Goal: Download file/media

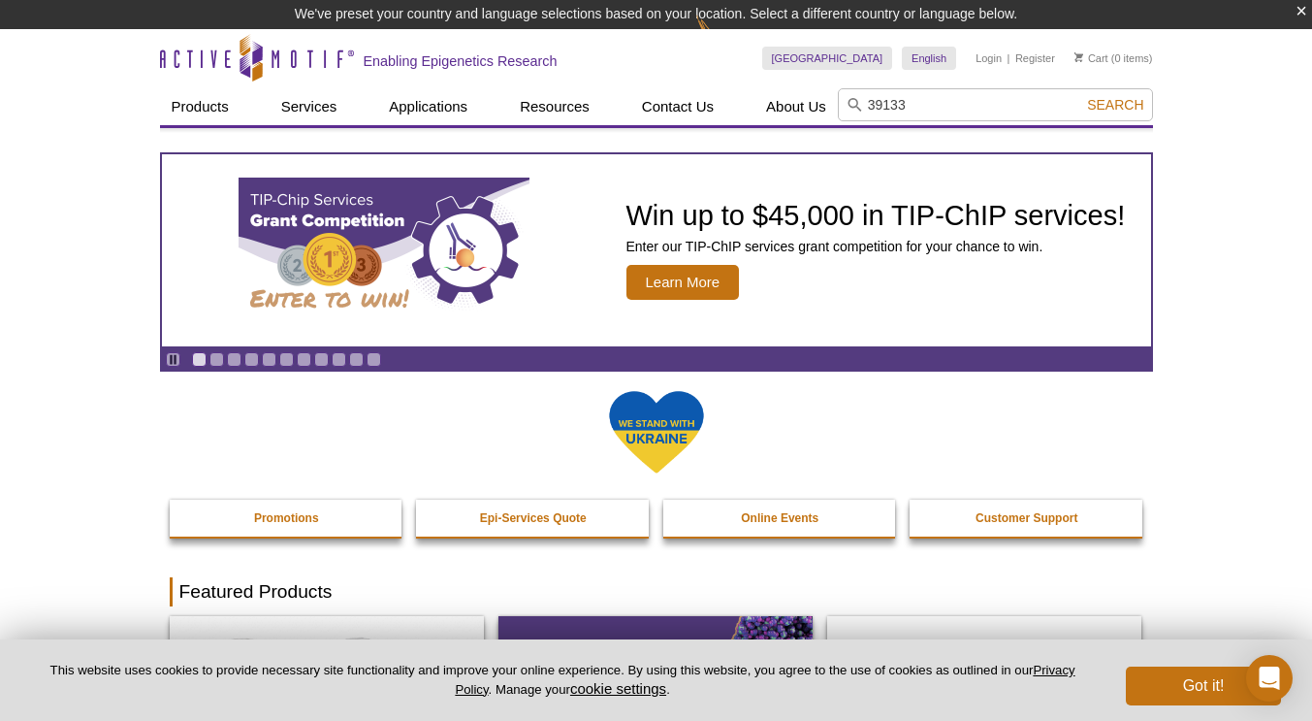
type input "39133"
click at [1081, 96] on button "Search" at bounding box center [1115, 104] width 68 height 17
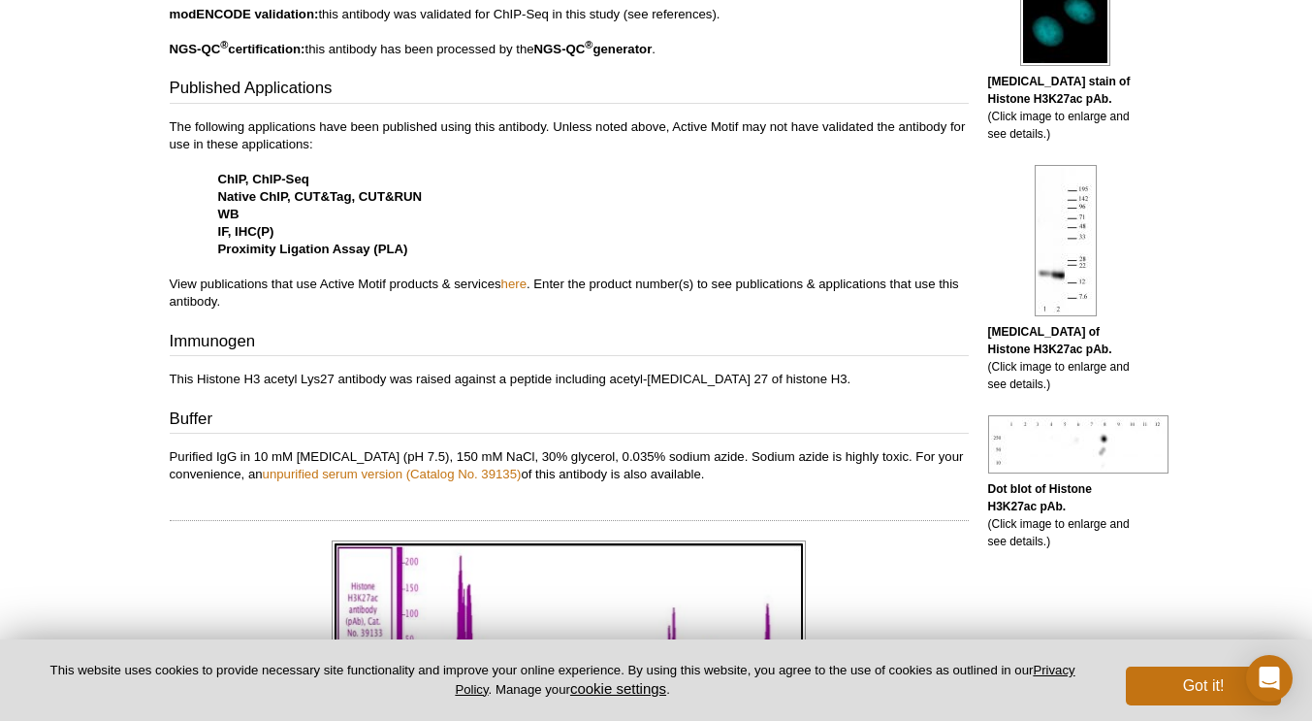
scroll to position [1067, 0]
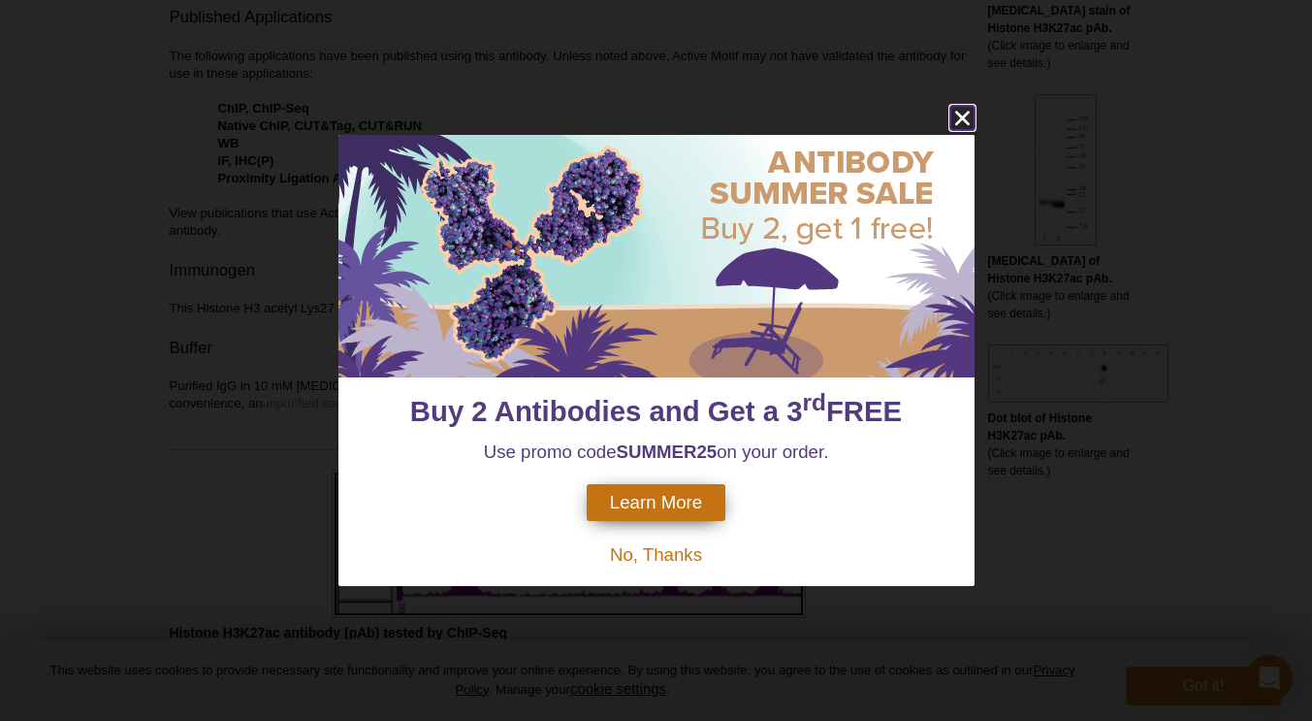
click at [963, 115] on icon "close" at bounding box center [962, 118] width 24 height 24
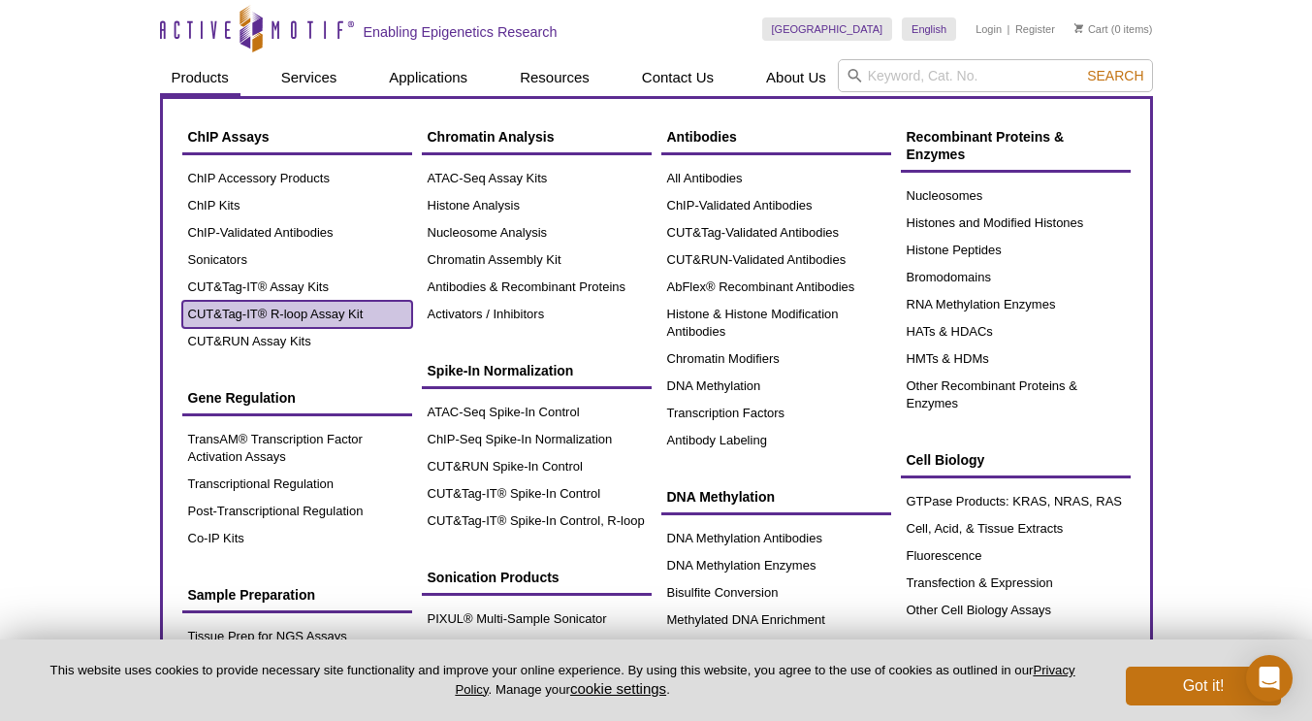
click at [261, 309] on link "CUT&Tag-IT® R-loop Assay Kit" at bounding box center [297, 314] width 230 height 27
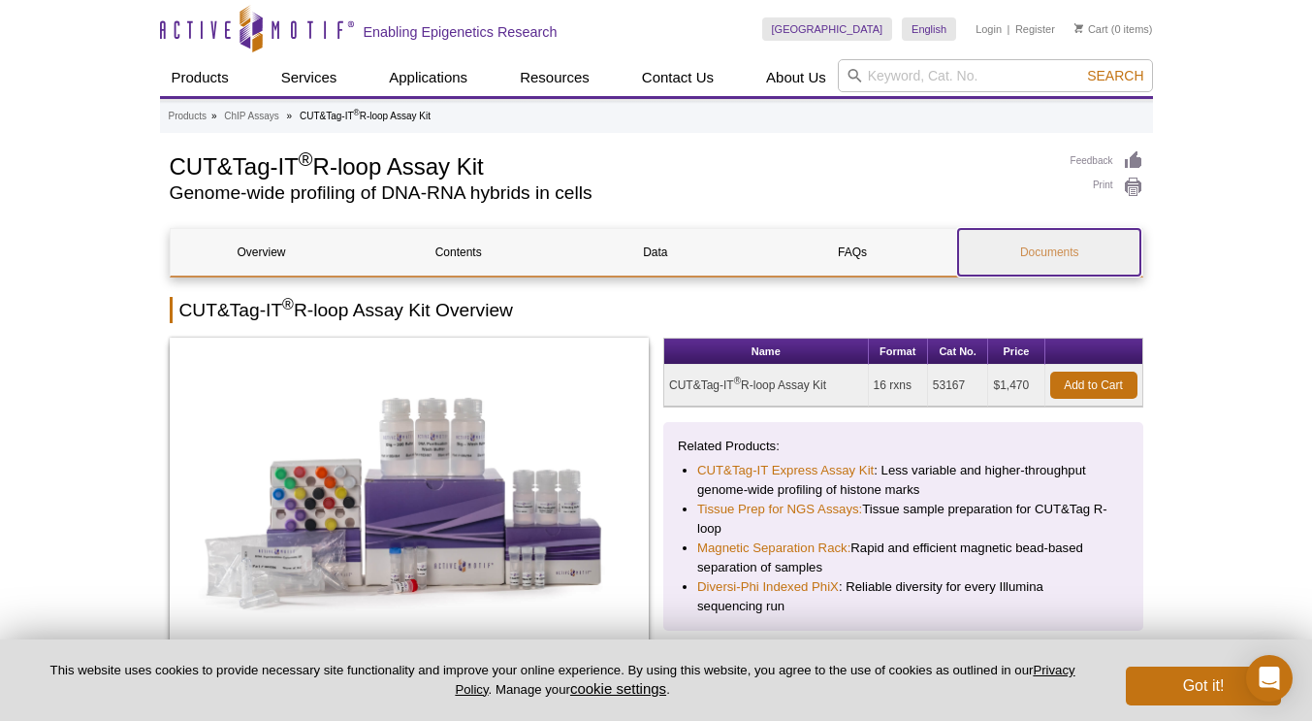
click at [998, 257] on link "Documents" at bounding box center [1049, 252] width 182 height 47
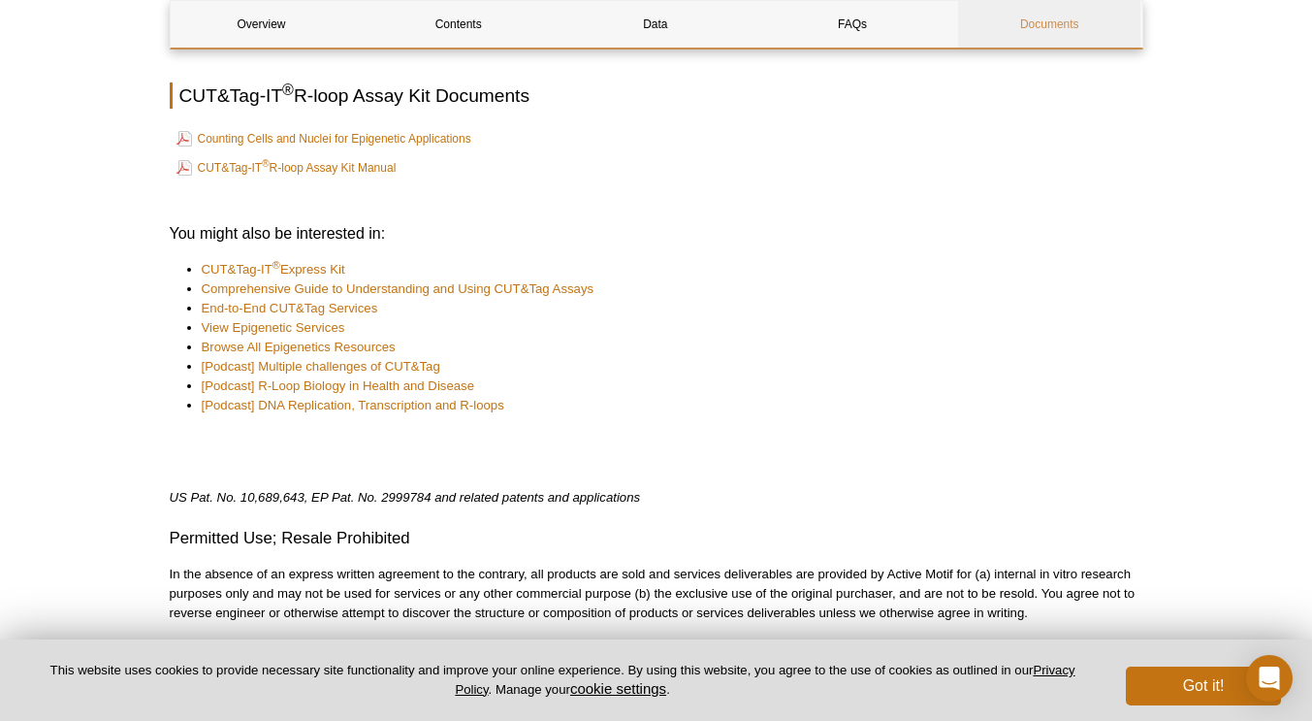
scroll to position [3636, 0]
click at [303, 156] on link "CUT&Tag-IT ® R-loop Assay Kit Manual" at bounding box center [287, 167] width 220 height 23
